Goal: Task Accomplishment & Management: Complete application form

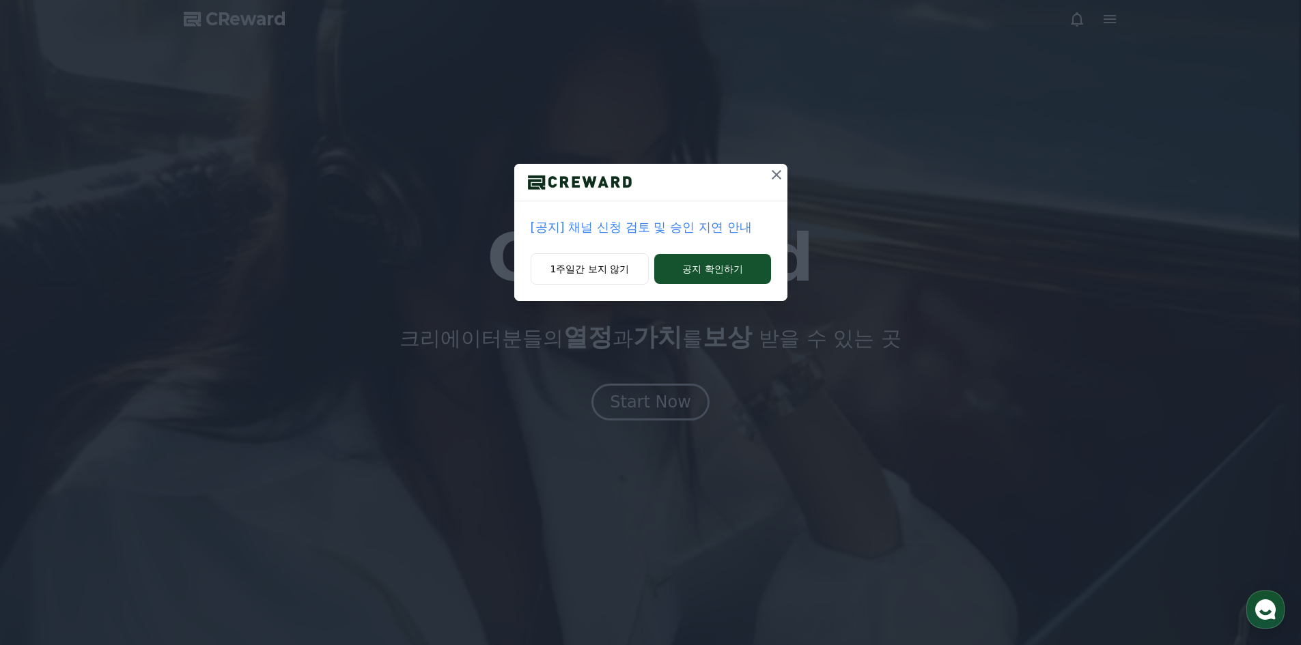
click at [774, 175] on icon at bounding box center [776, 175] width 16 height 16
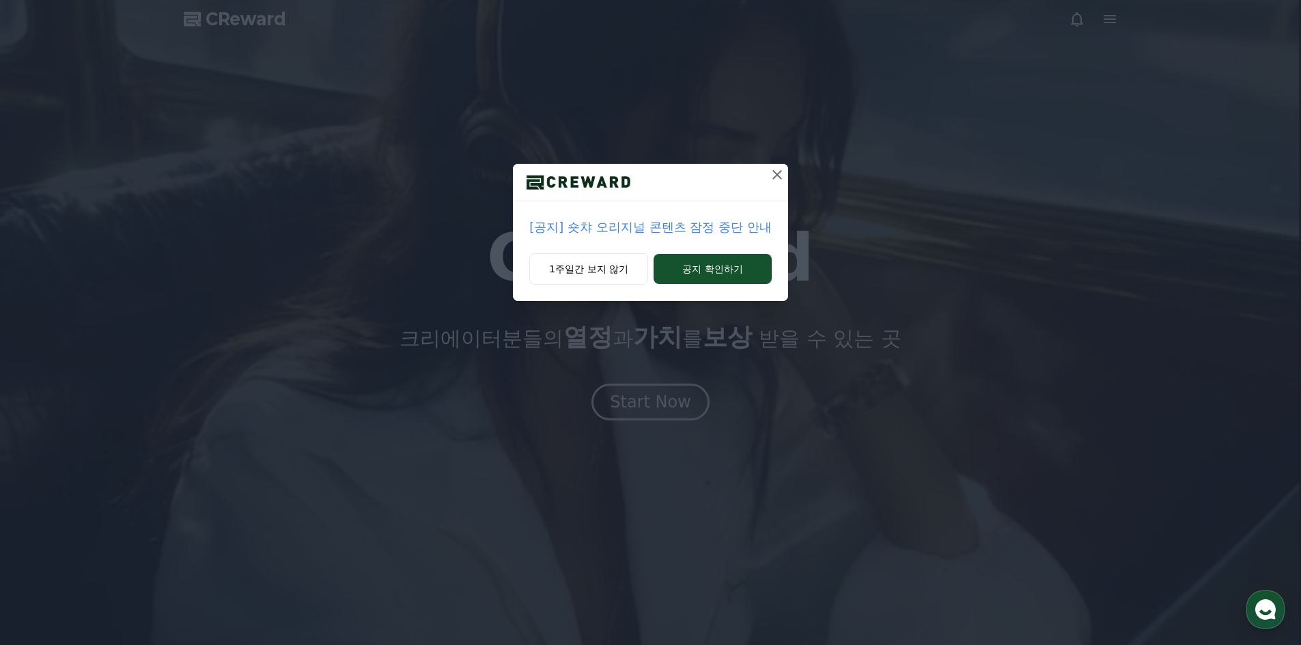
click at [774, 173] on icon at bounding box center [777, 175] width 16 height 16
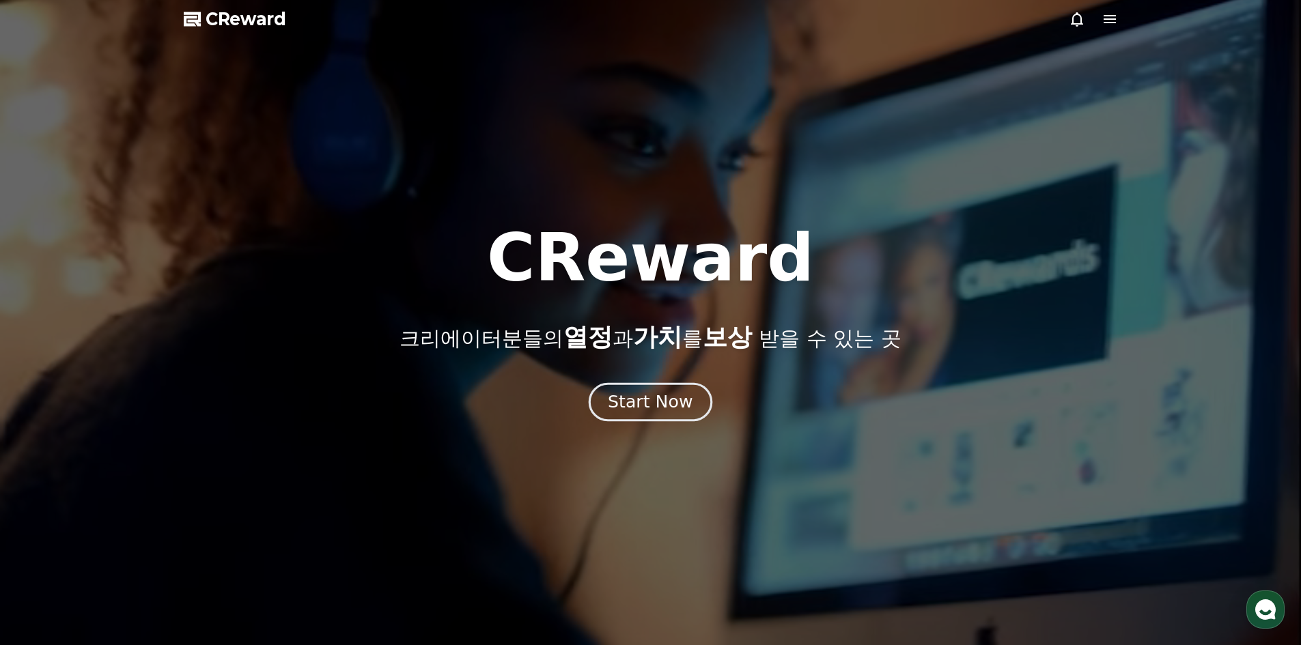
click at [647, 406] on div "Start Now" at bounding box center [650, 402] width 85 height 23
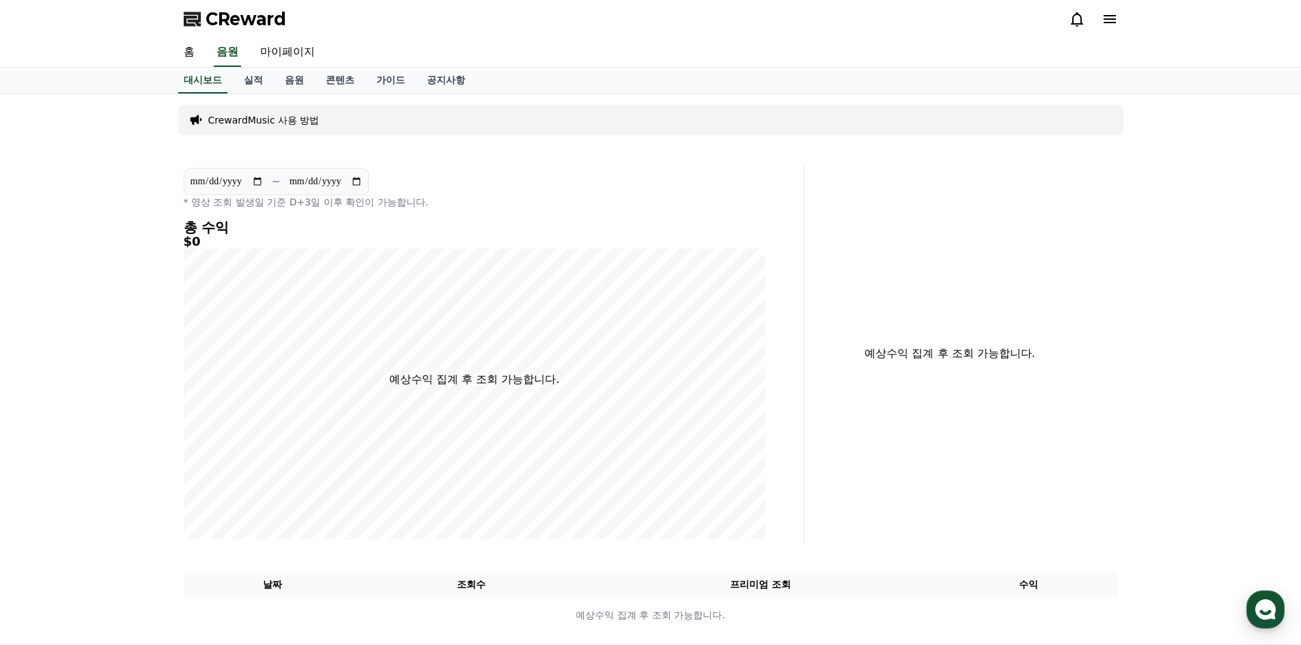
click at [254, 122] on p "CrewardMusic 사용 방법" at bounding box center [263, 120] width 111 height 14
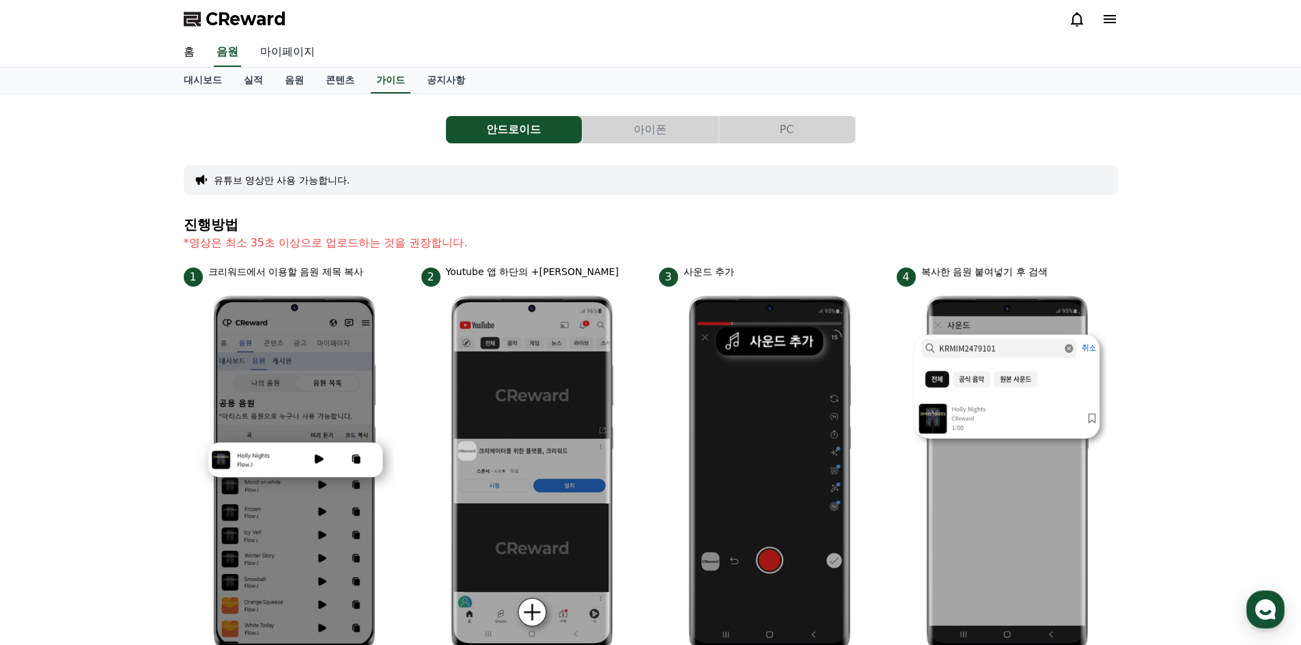
click at [283, 54] on link "마이페이지" at bounding box center [287, 52] width 76 height 29
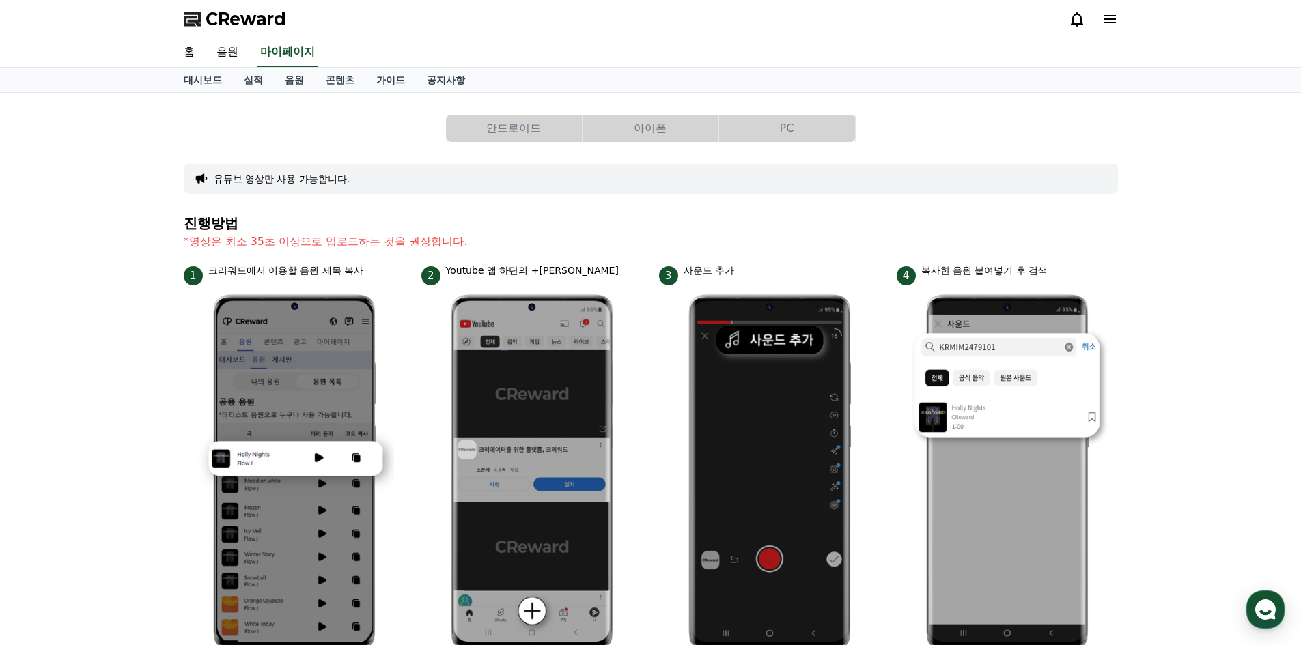
select select "**********"
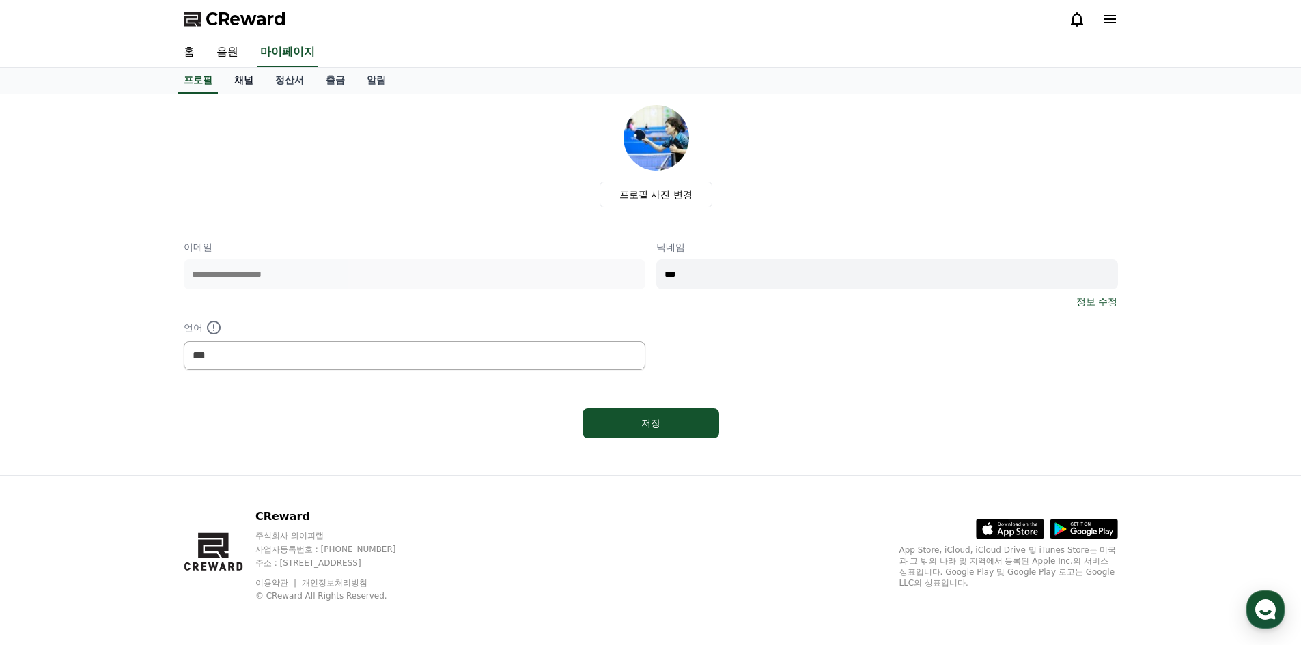
click at [243, 74] on link "채널" at bounding box center [243, 81] width 41 height 26
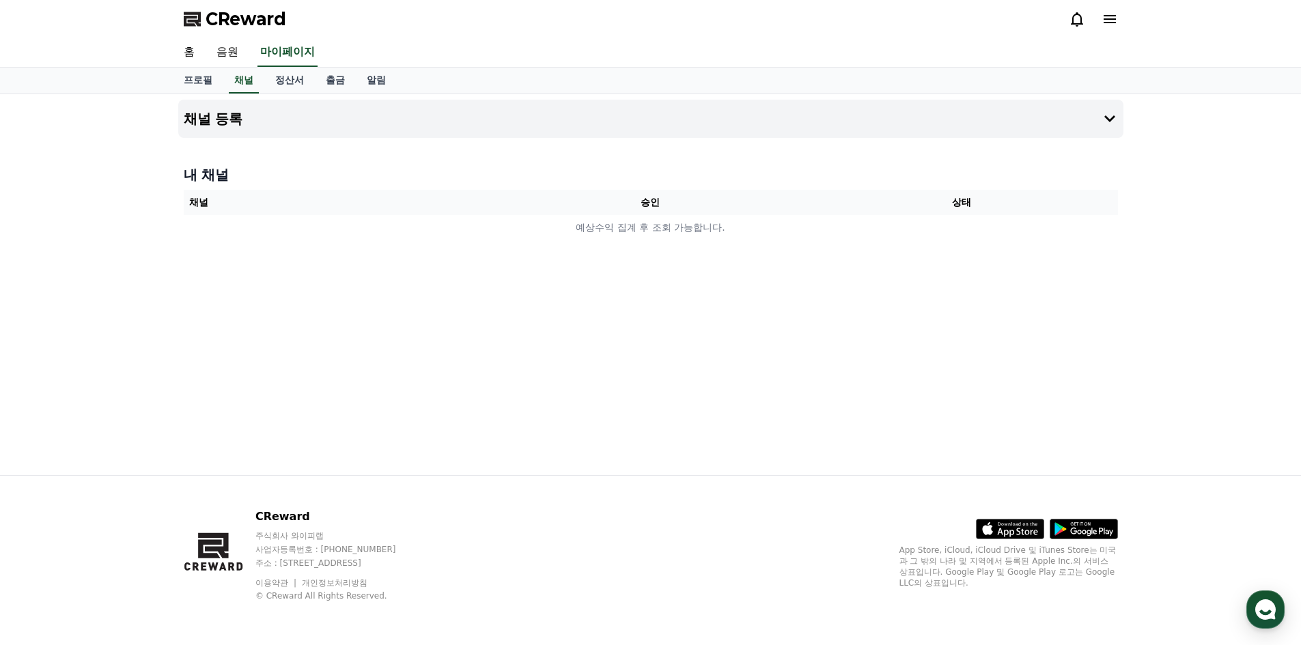
click at [190, 203] on th "채널" at bounding box center [339, 202] width 311 height 25
click at [225, 124] on h4 "채널 등록" at bounding box center [213, 118] width 59 height 15
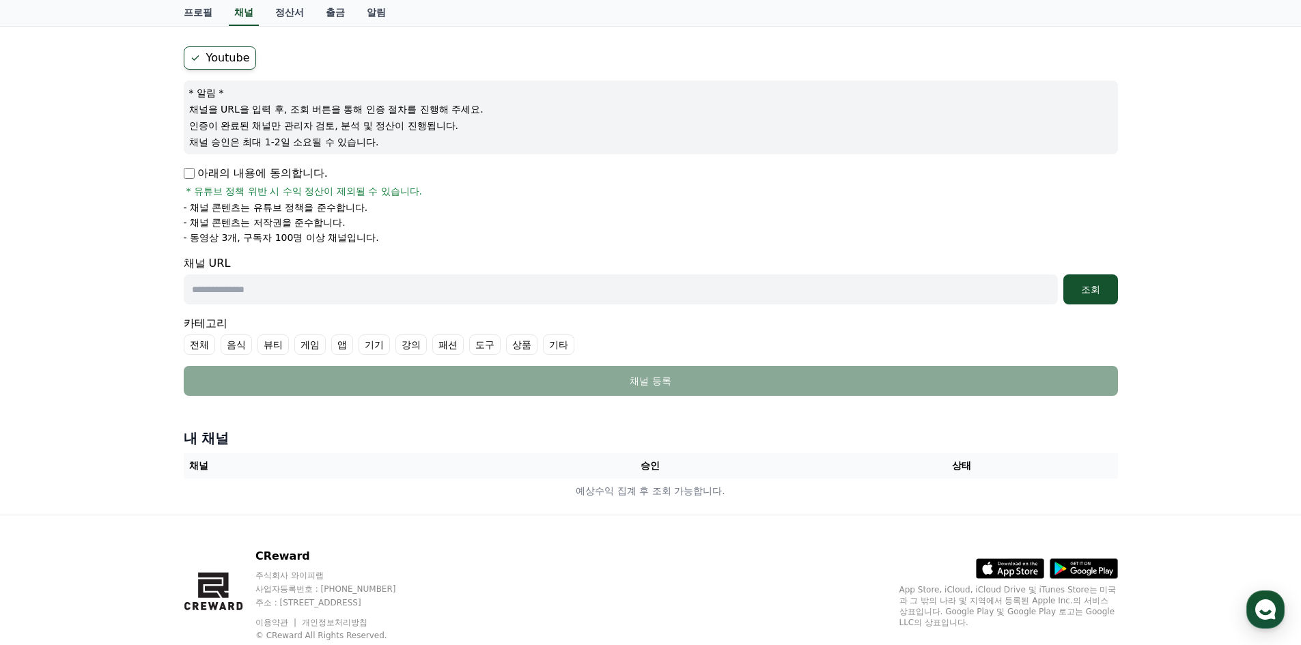
scroll to position [137, 0]
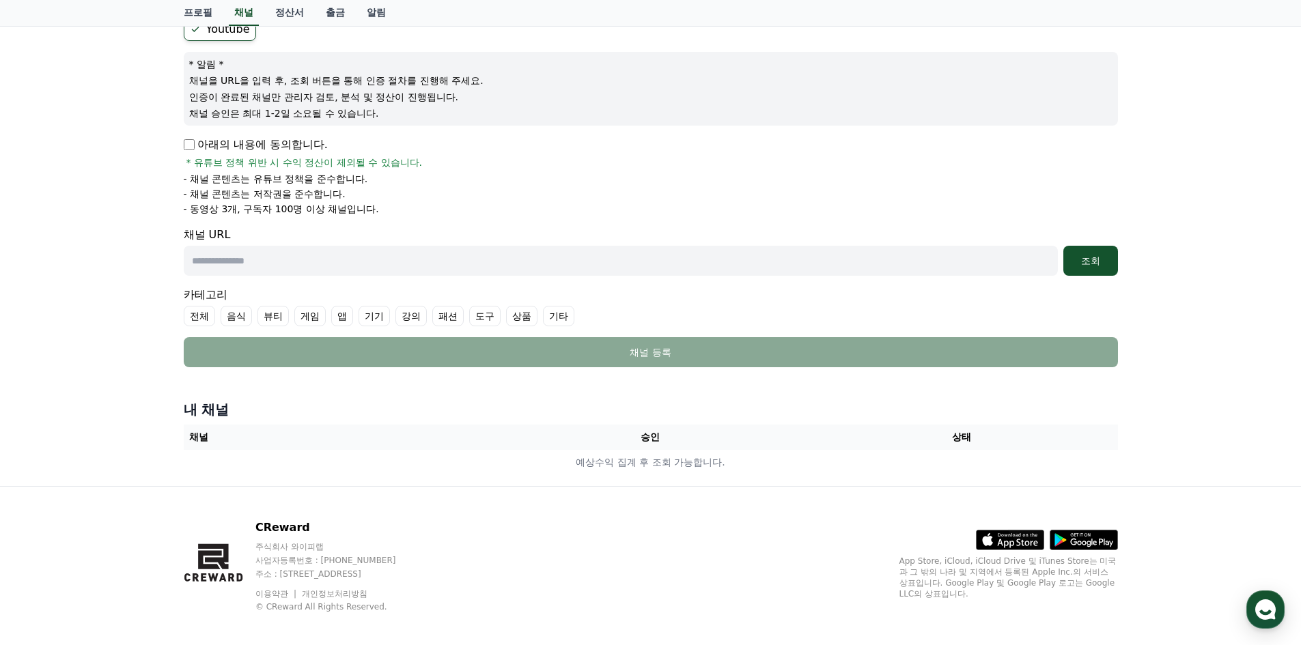
click at [561, 316] on label "기타" at bounding box center [558, 316] width 31 height 20
click at [348, 259] on input "text" at bounding box center [621, 261] width 874 height 30
type input "**********"
click at [1081, 257] on div "조회" at bounding box center [1090, 261] width 44 height 14
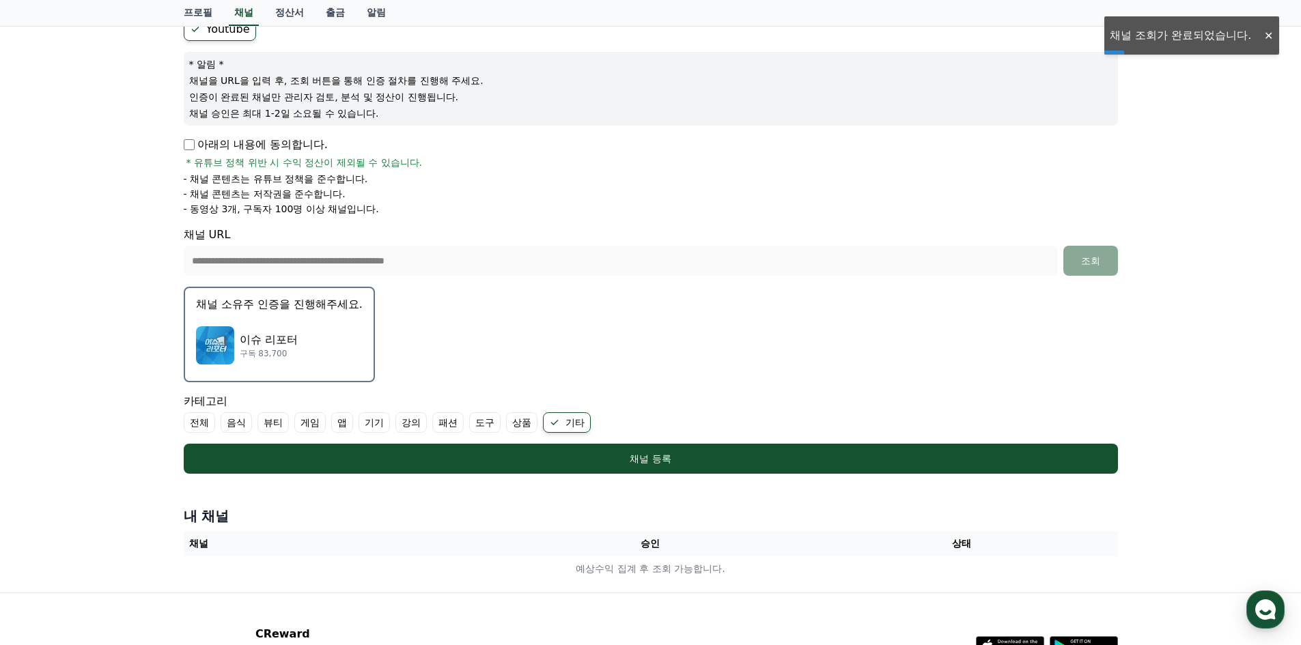
click at [246, 351] on p "구독 83,700" at bounding box center [269, 353] width 58 height 11
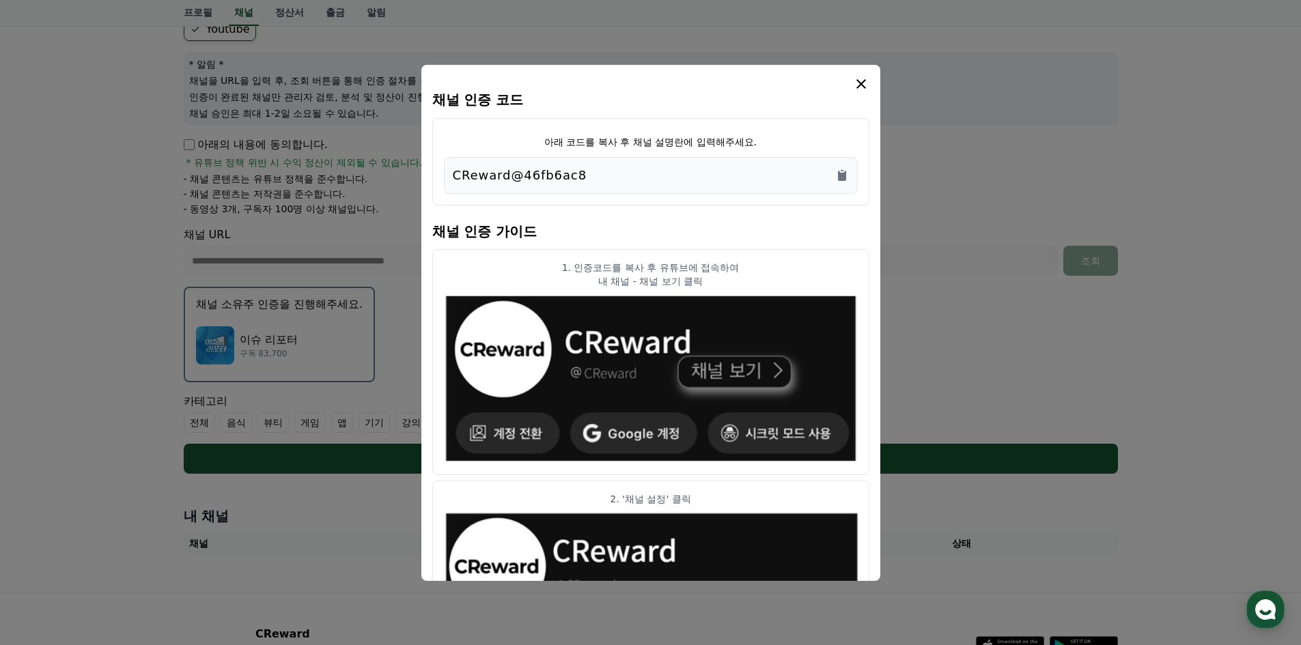
click at [543, 174] on p "CReward@46fb6ac8" at bounding box center [520, 175] width 134 height 19
click at [844, 175] on icon "Copy to clipboard" at bounding box center [842, 176] width 8 height 10
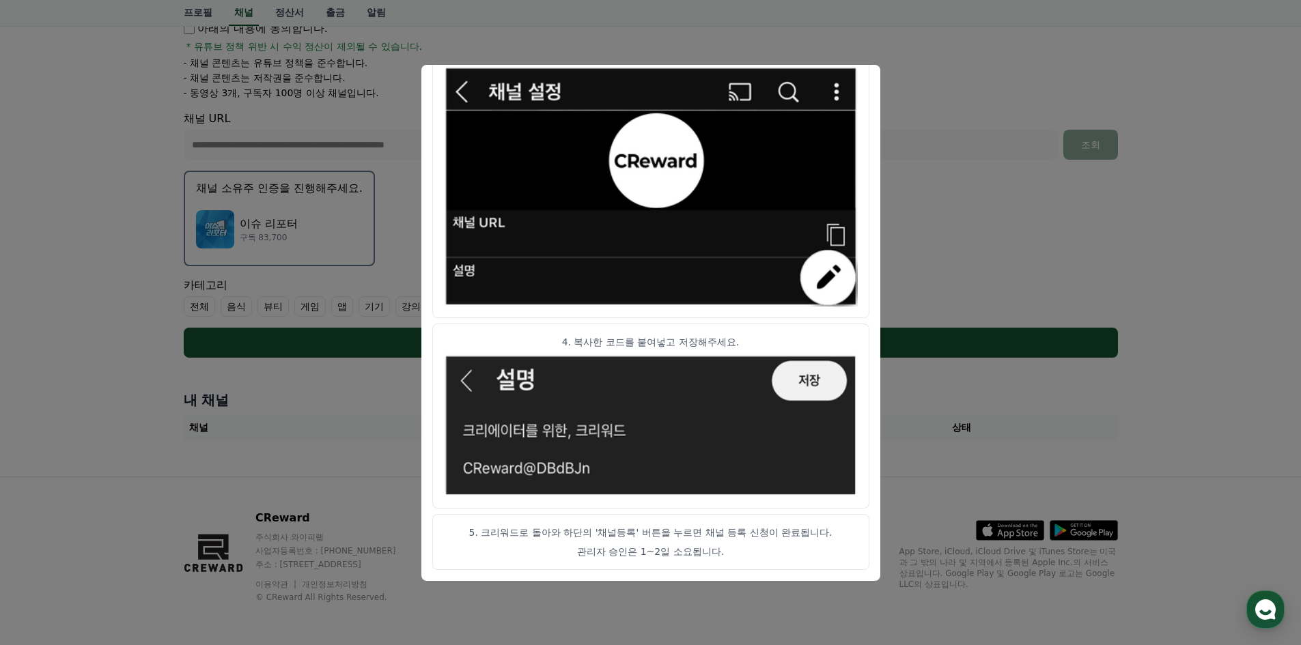
scroll to position [254, 0]
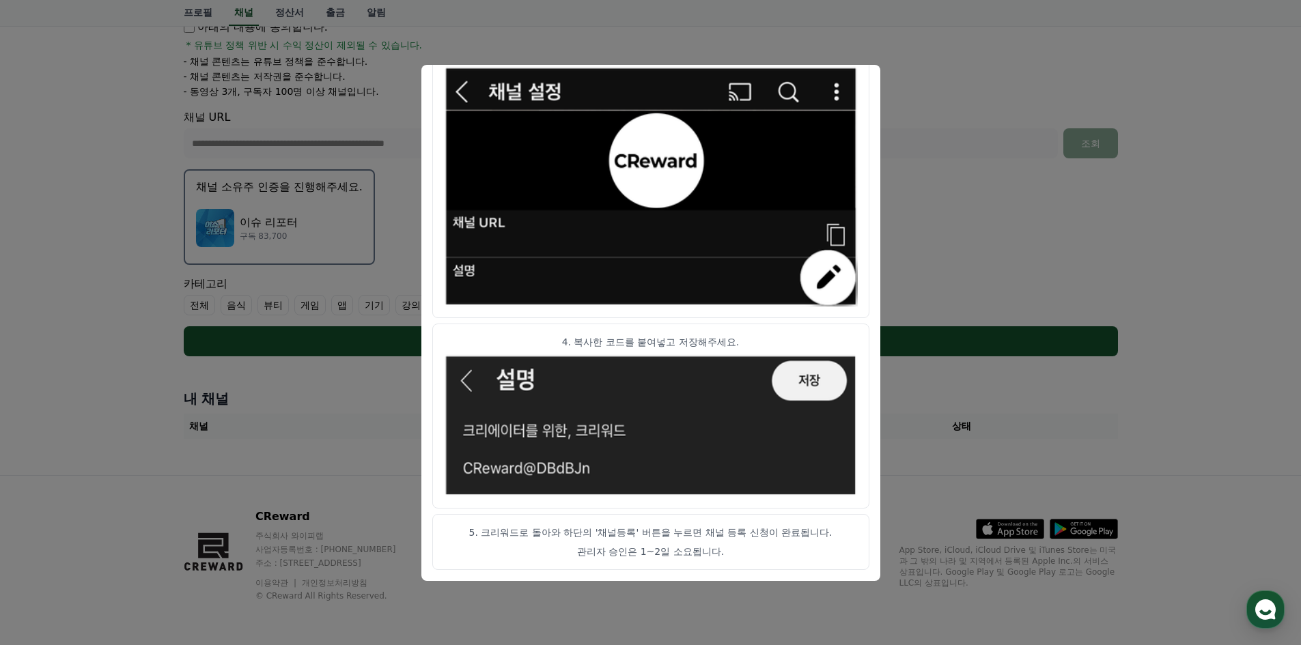
click at [802, 377] on img "modal" at bounding box center [651, 425] width 414 height 143
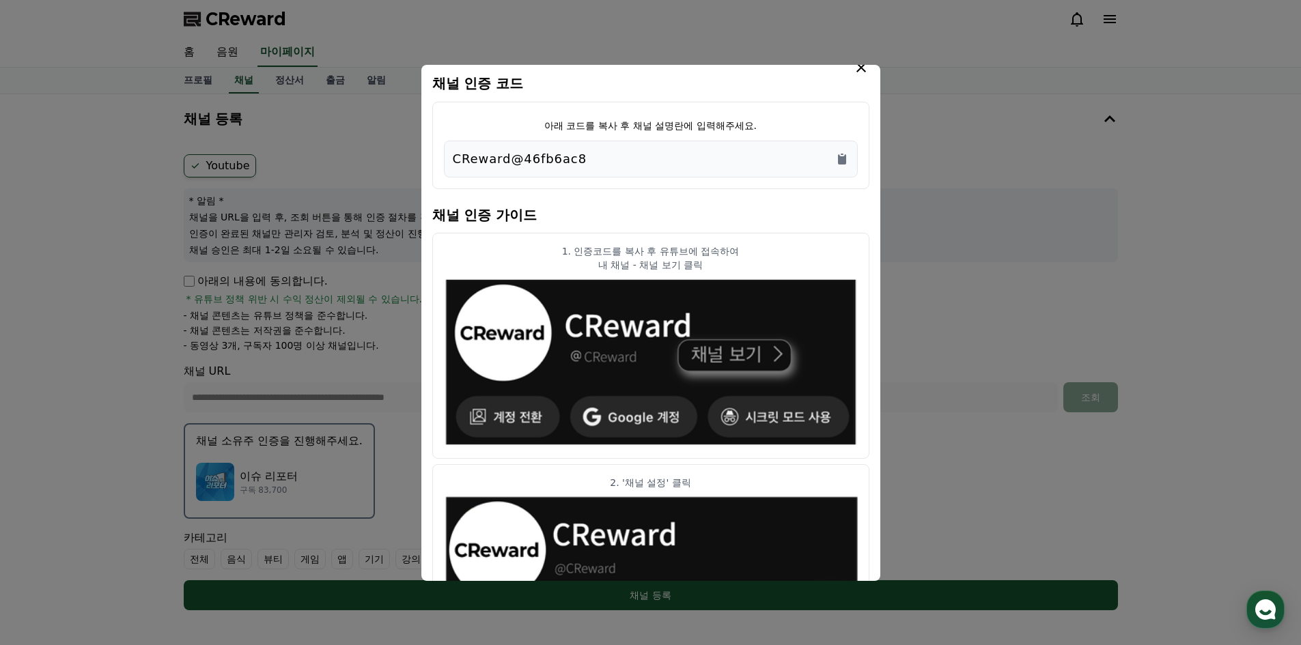
scroll to position [0, 0]
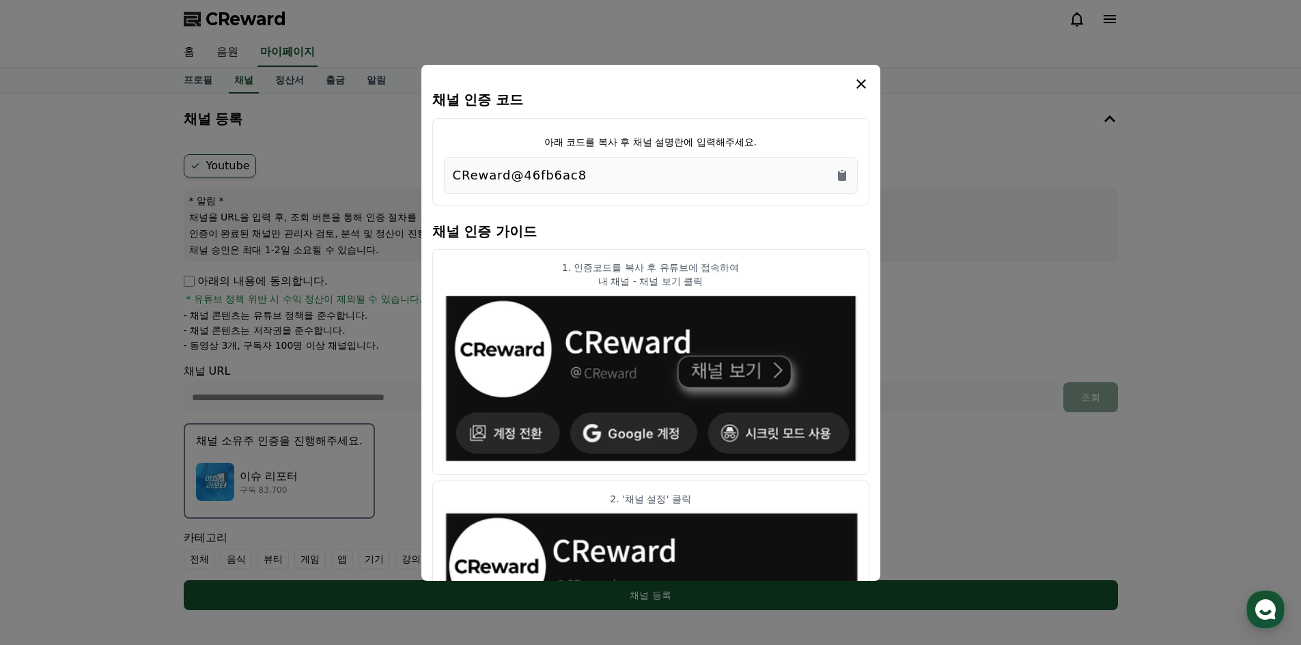
click at [863, 86] on icon "modal" at bounding box center [861, 84] width 10 height 10
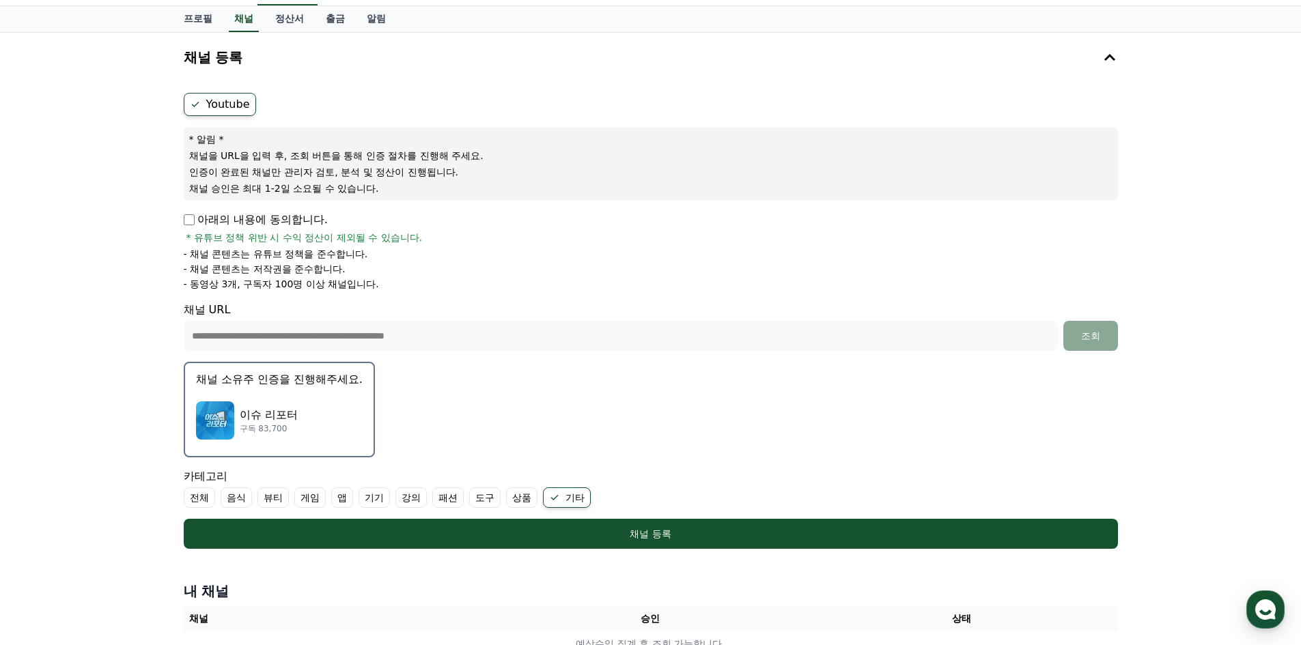
scroll to position [254, 0]
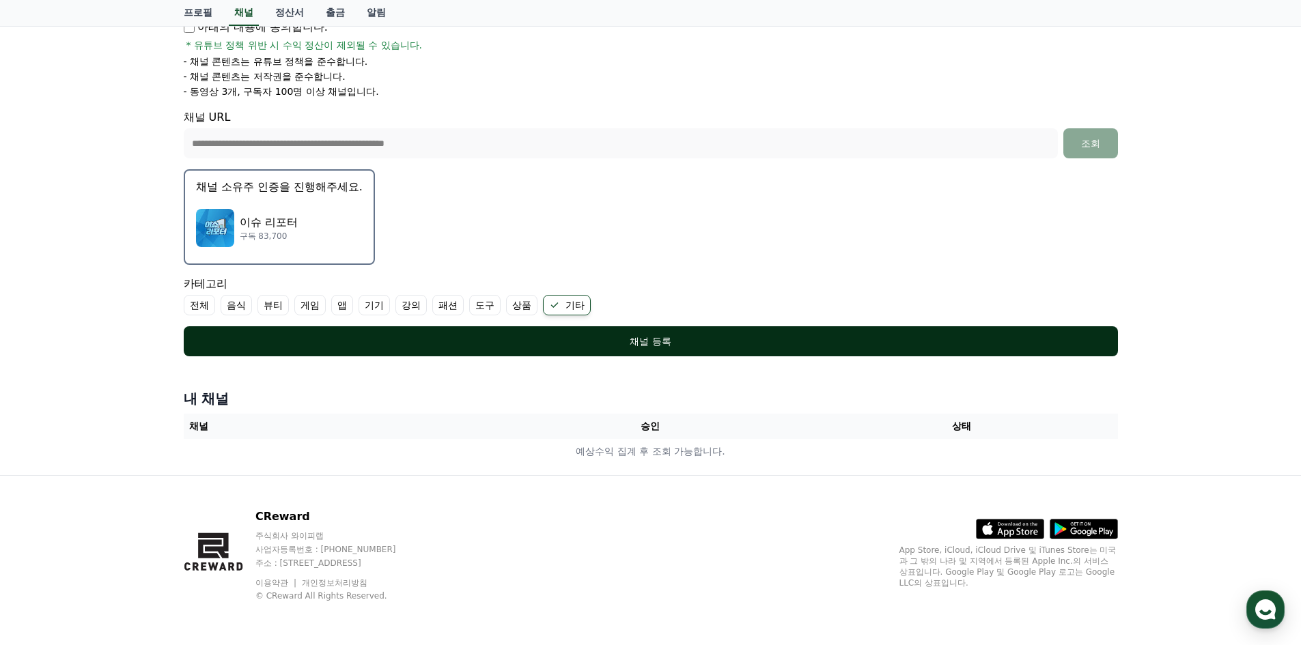
click at [649, 343] on div "채널 등록" at bounding box center [650, 342] width 879 height 14
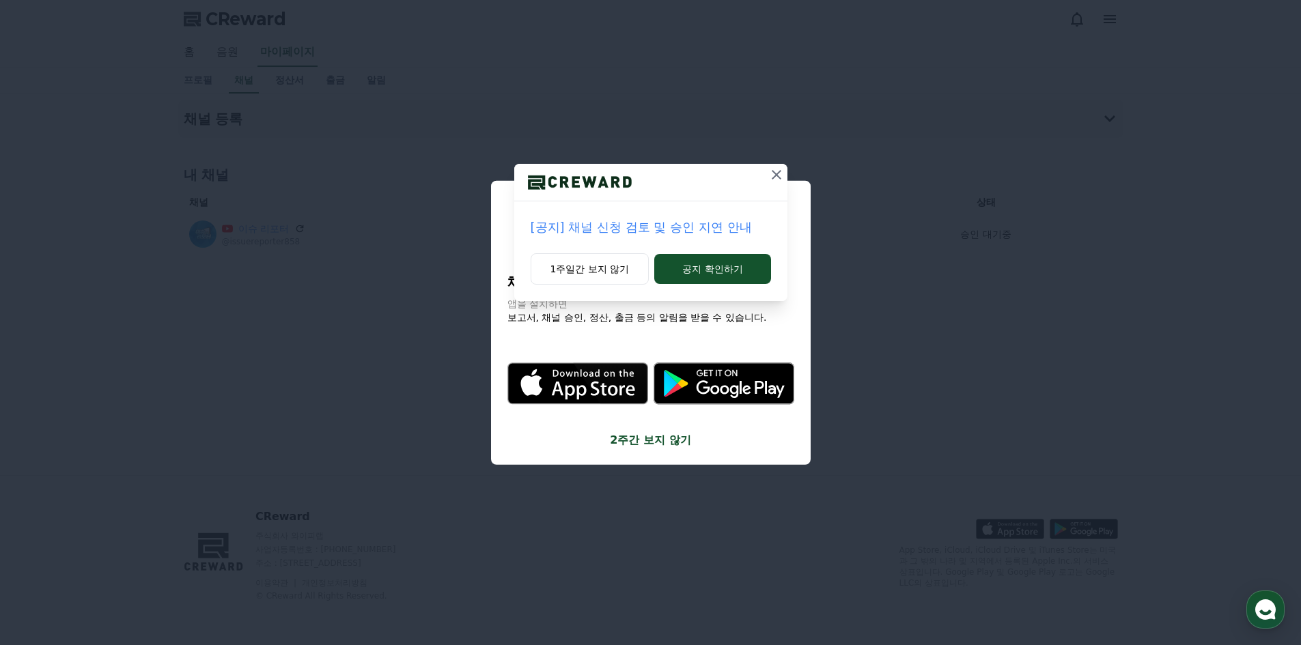
click at [777, 177] on icon at bounding box center [776, 175] width 16 height 16
click at [778, 175] on icon at bounding box center [777, 175] width 10 height 10
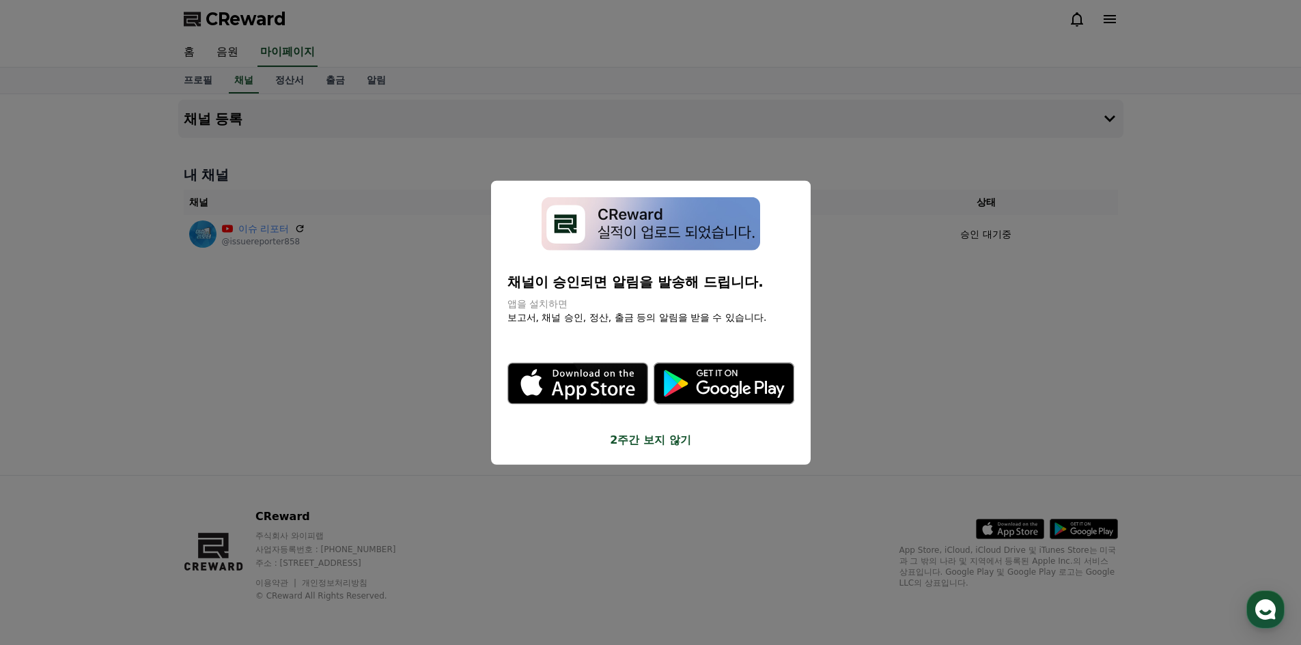
click at [360, 360] on button "close modal" at bounding box center [650, 322] width 1301 height 645
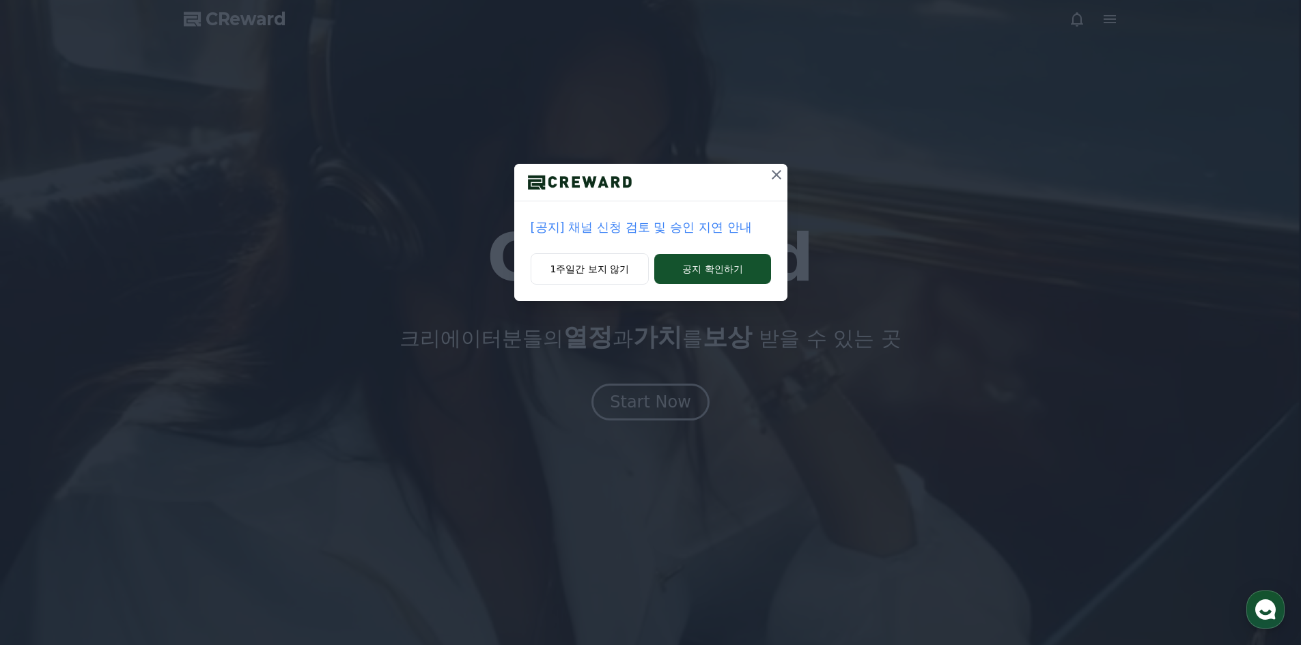
click at [779, 173] on icon at bounding box center [776, 175] width 16 height 16
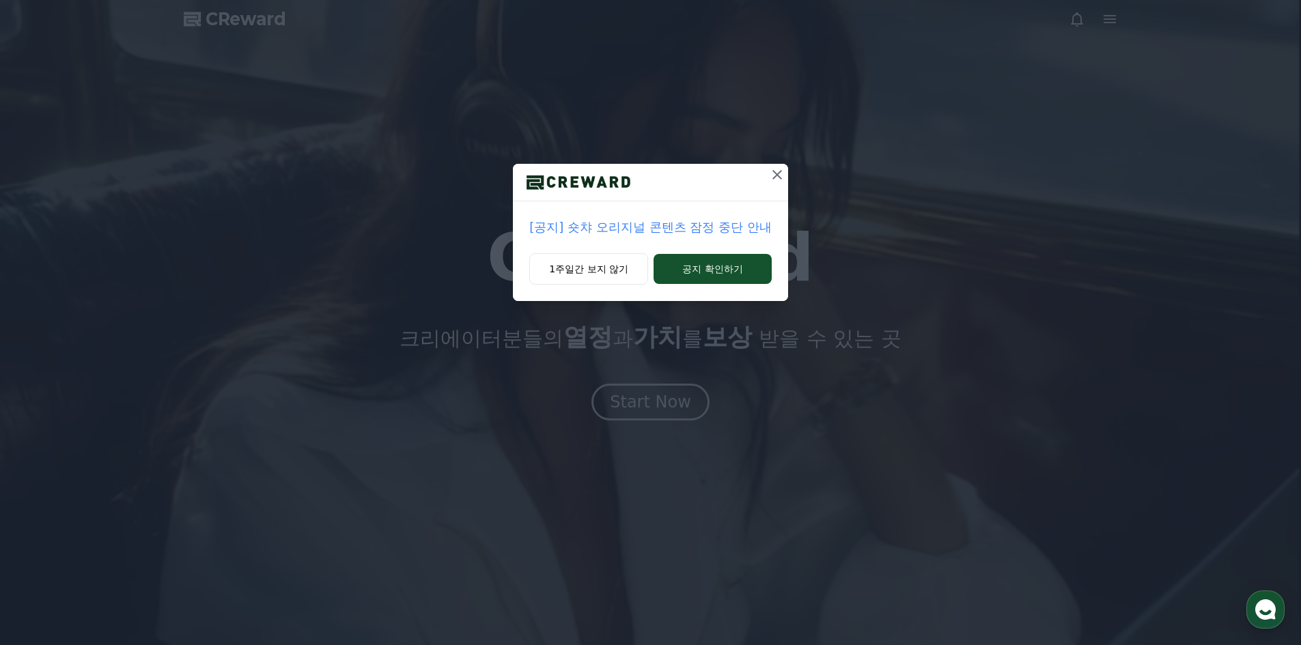
click at [776, 173] on icon at bounding box center [777, 175] width 10 height 10
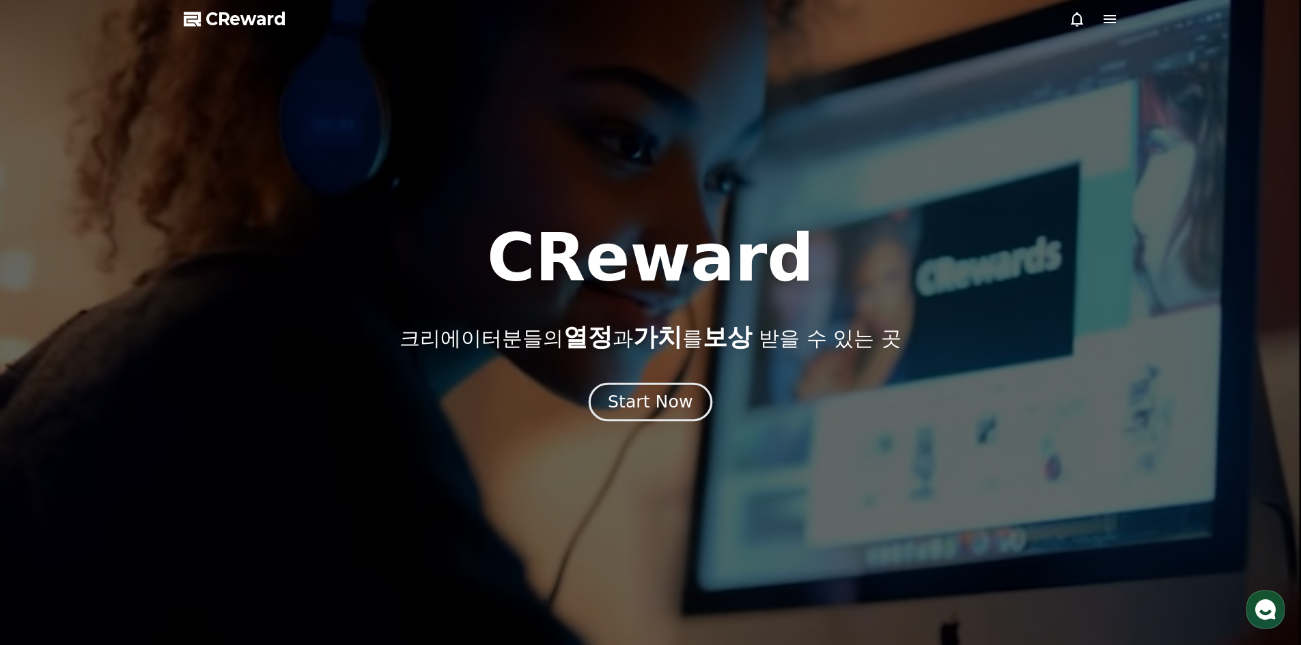
click at [628, 397] on div "Start Now" at bounding box center [650, 402] width 85 height 23
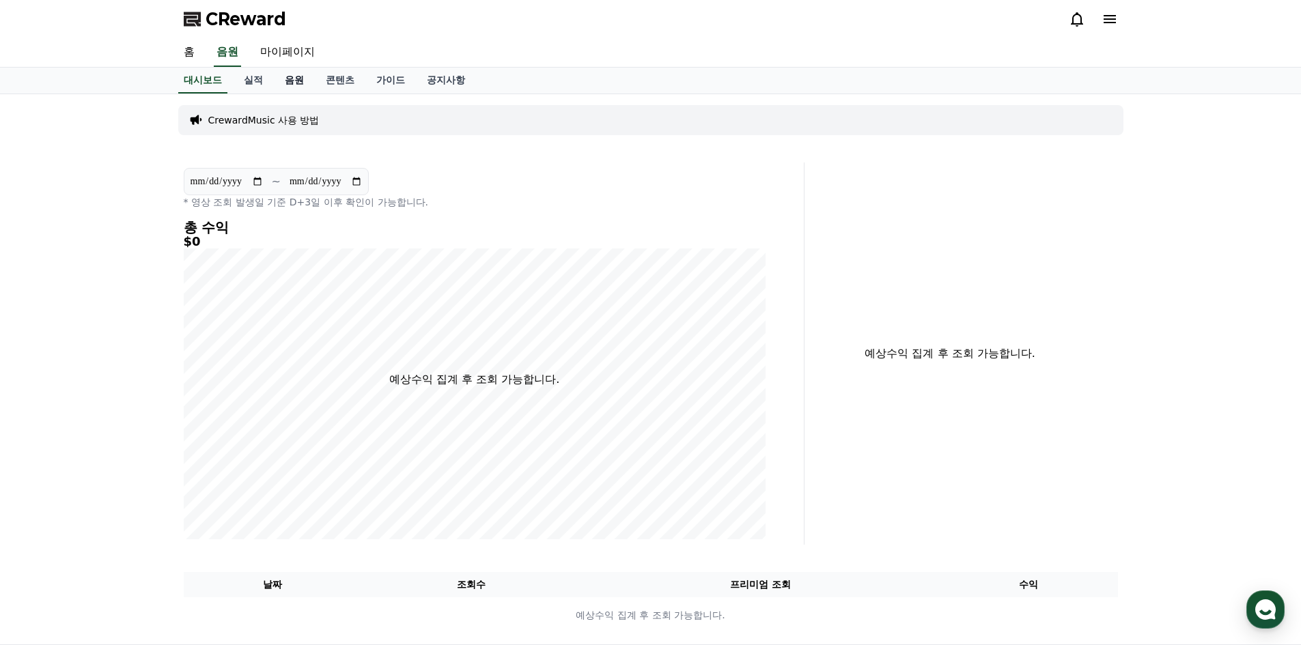
click at [292, 84] on link "음원" at bounding box center [294, 81] width 41 height 26
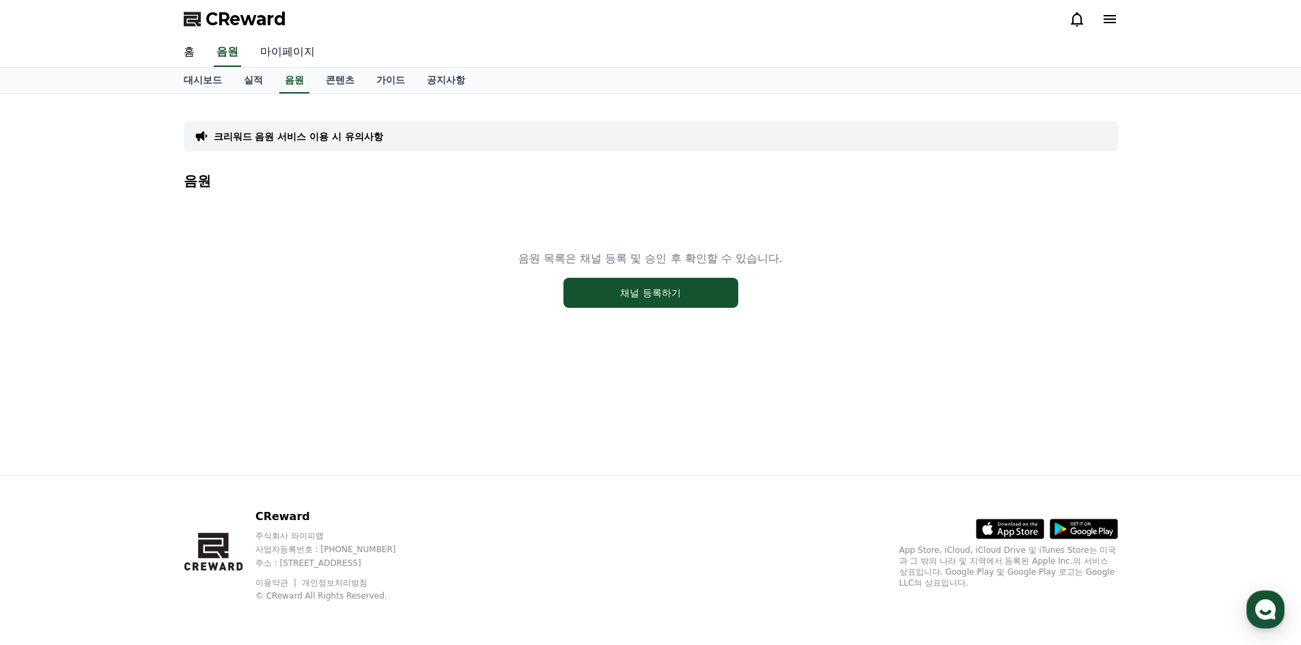
click at [293, 50] on link "마이페이지" at bounding box center [287, 52] width 76 height 29
select select "**********"
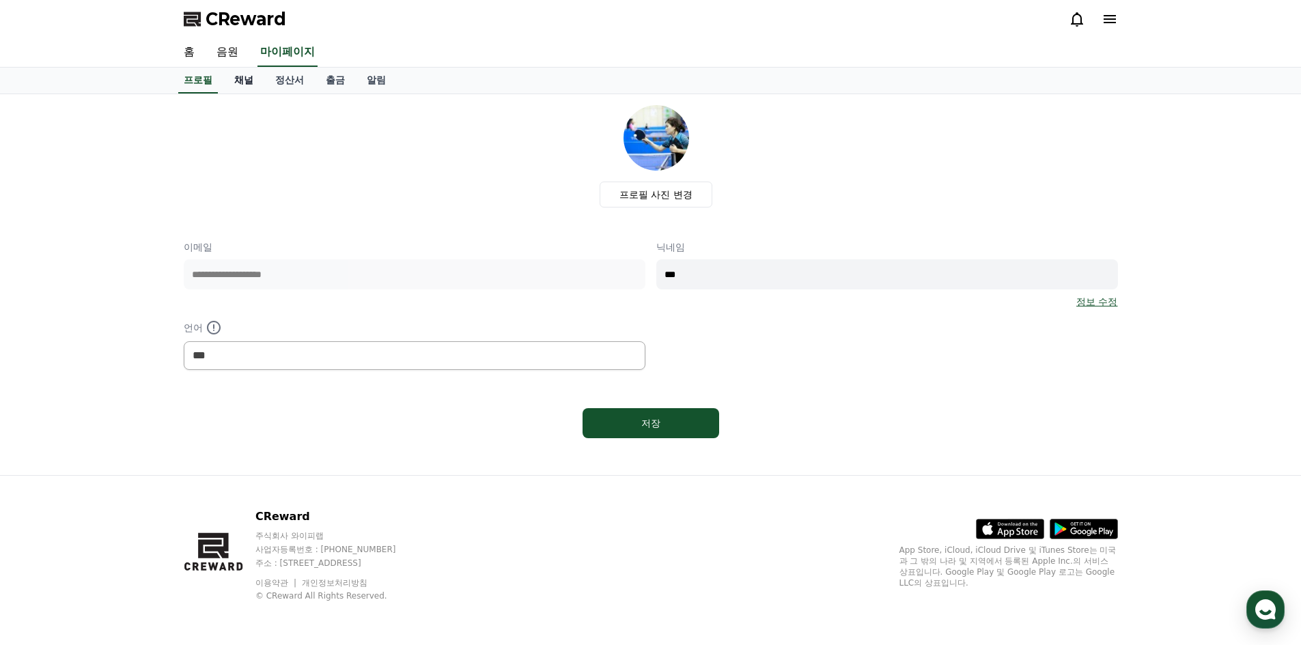
click at [243, 82] on link "채널" at bounding box center [243, 81] width 41 height 26
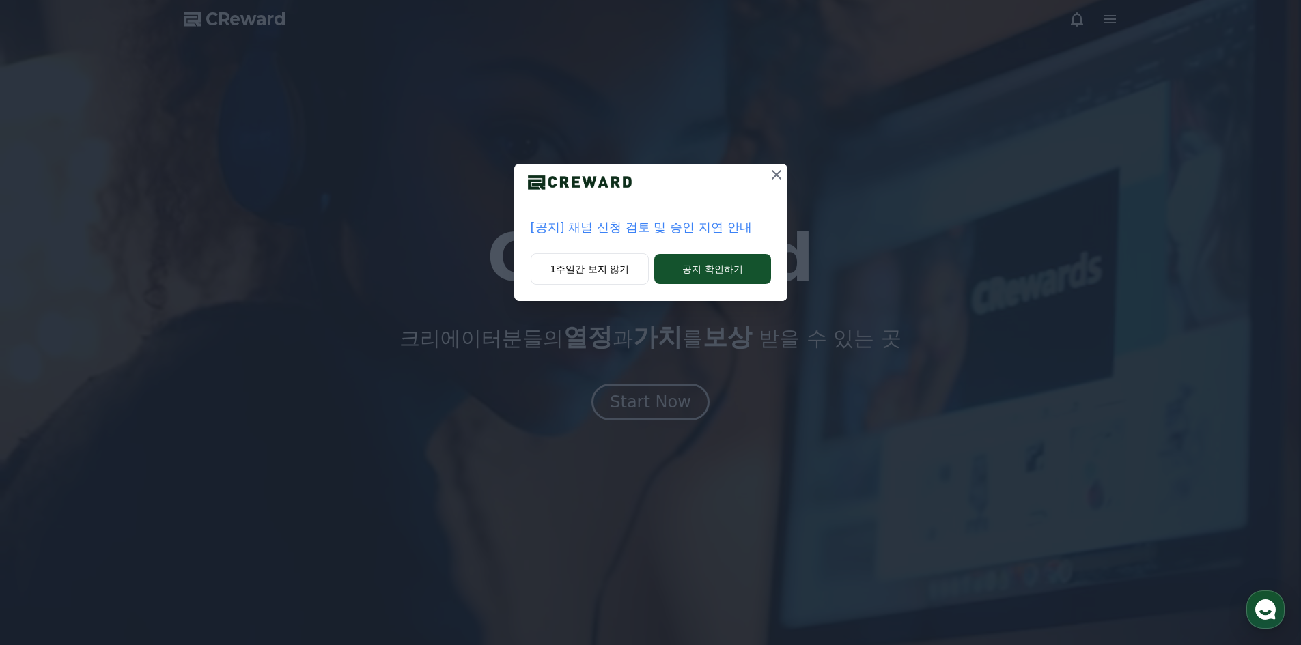
click at [778, 171] on icon at bounding box center [776, 175] width 16 height 16
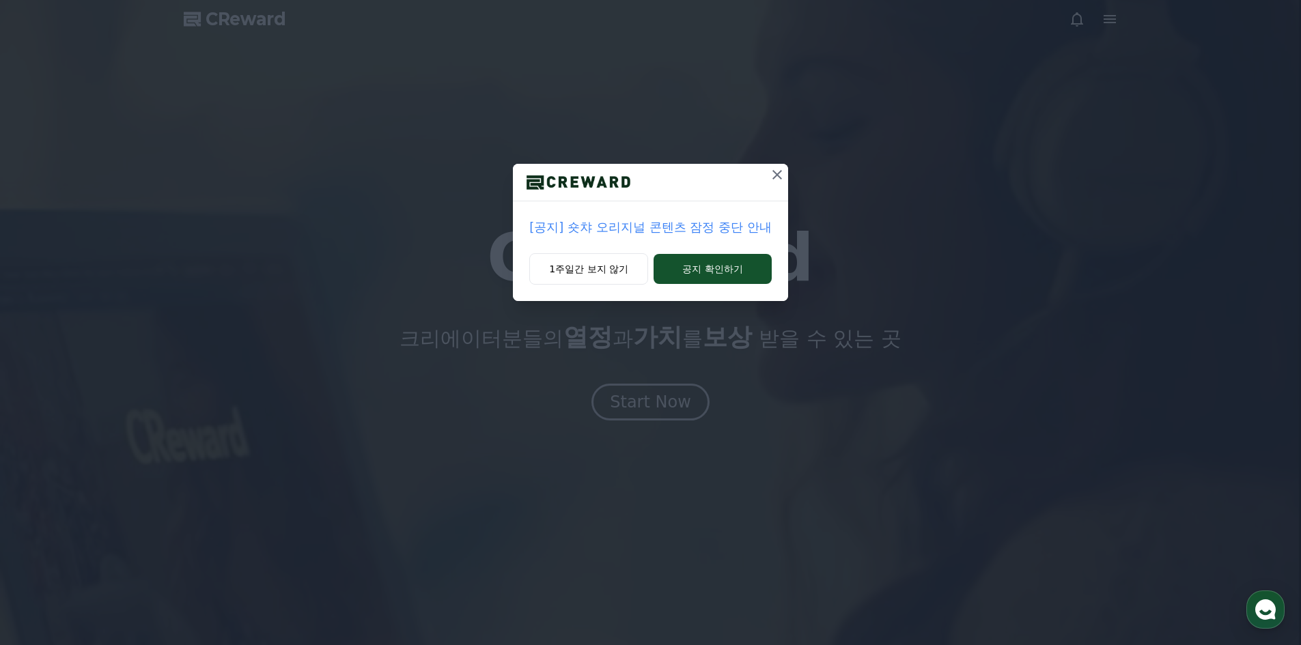
click at [778, 171] on icon at bounding box center [777, 175] width 16 height 16
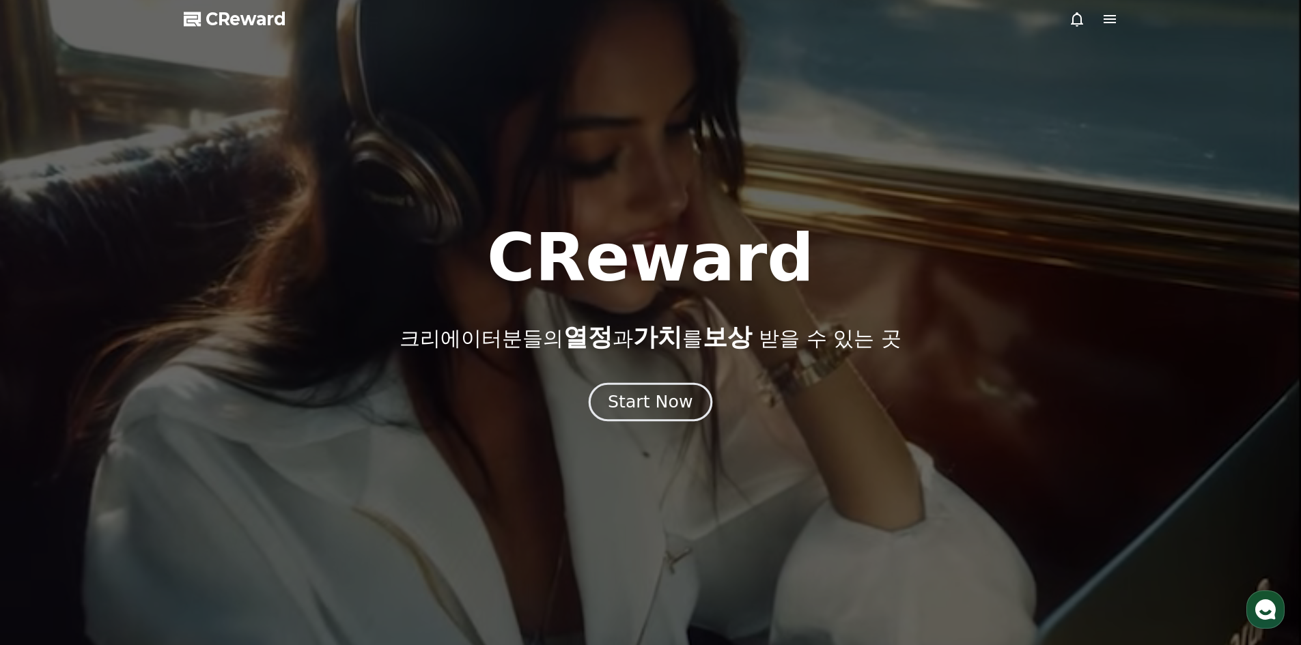
click at [636, 411] on div "Start Now" at bounding box center [650, 402] width 85 height 23
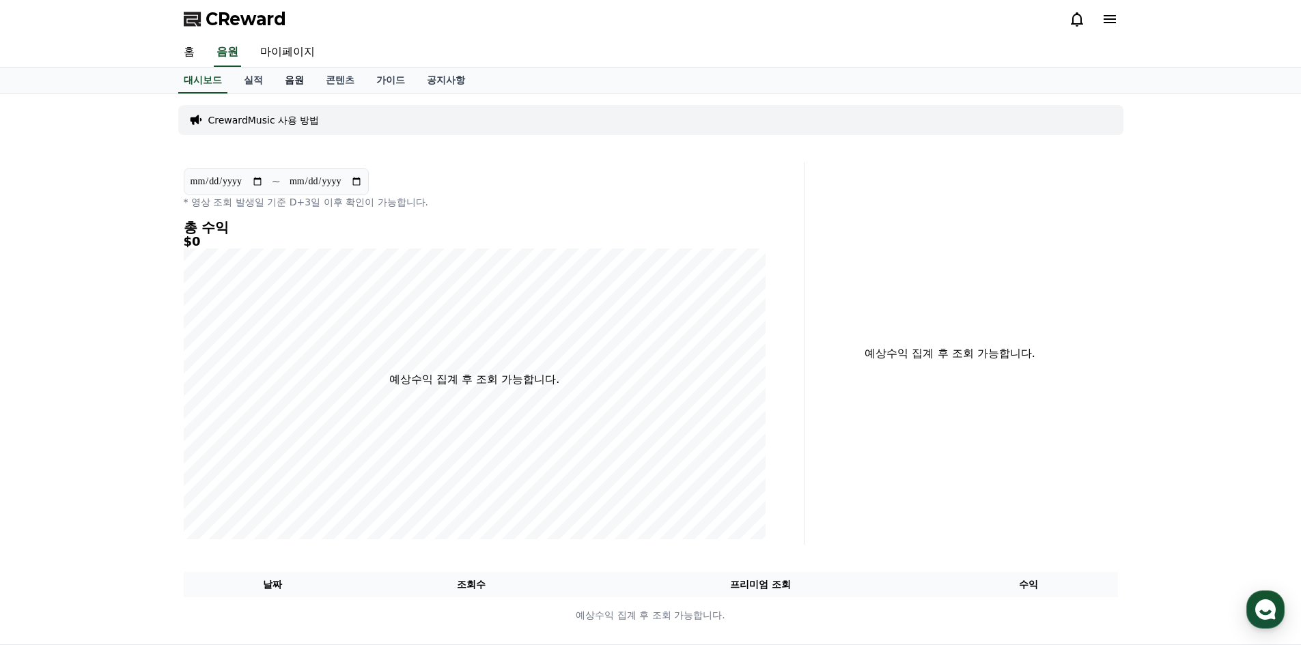
click at [293, 83] on link "음원" at bounding box center [294, 81] width 41 height 26
